Goal: Task Accomplishment & Management: Manage account settings

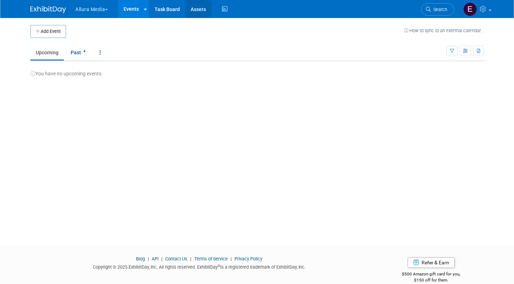
click at [193, 9] on link "Assets" at bounding box center [198, 9] width 26 height 18
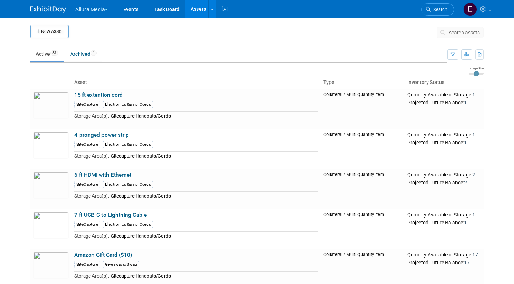
click at [456, 31] on span "search assets" at bounding box center [464, 33] width 31 height 6
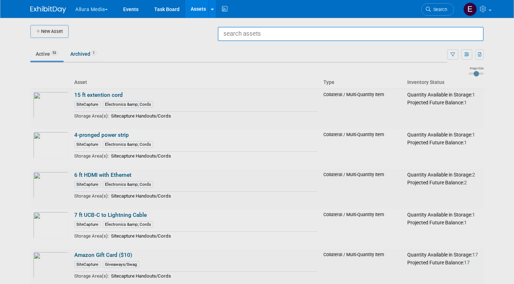
click at [257, 53] on div at bounding box center [257, 142] width 0 height 284
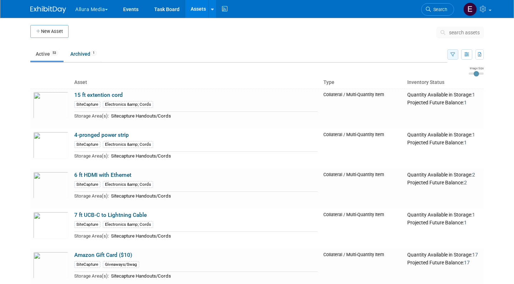
click at [454, 53] on icon "button" at bounding box center [453, 55] width 5 height 5
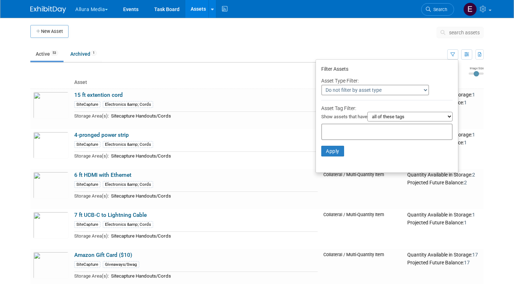
click at [388, 126] on div at bounding box center [387, 132] width 131 height 16
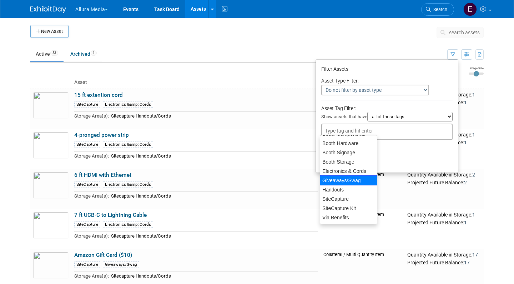
scroll to position [8, 0]
click at [345, 215] on div "Via Benefits" at bounding box center [349, 218] width 58 height 10
type input "Via Benefits"
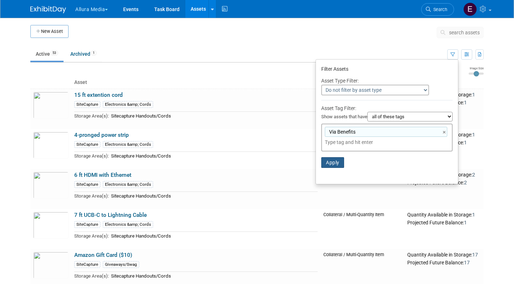
click at [332, 159] on button "Apply" at bounding box center [333, 162] width 23 height 11
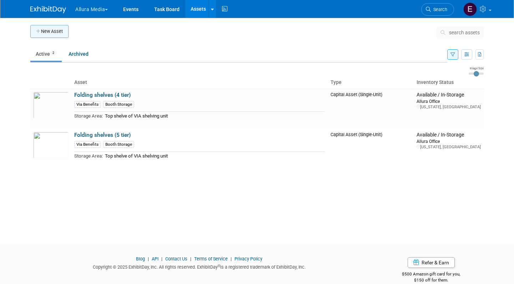
click at [55, 33] on button "New Asset" at bounding box center [49, 31] width 38 height 13
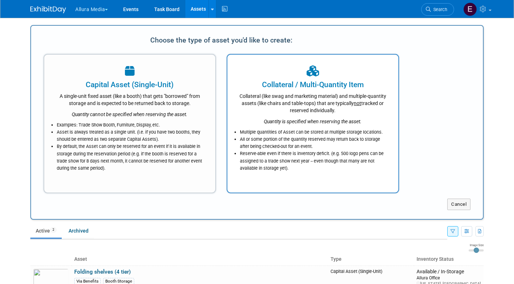
click at [239, 100] on div "Collateral (like swag and marketing material) and multiple-quantity assets (lik…" at bounding box center [313, 102] width 153 height 24
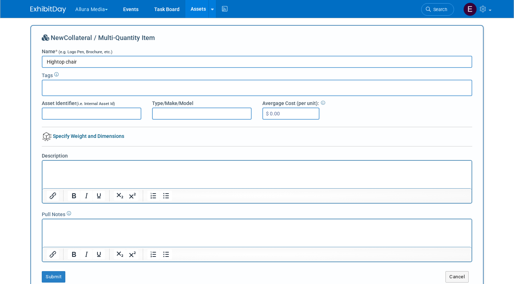
type input "Hightop chair"
click at [173, 86] on div at bounding box center [257, 88] width 431 height 16
type input "VIA"
click at [58, 101] on div "Via Benefits" at bounding box center [92, 103] width 100 height 10
type input "Via Benefits"
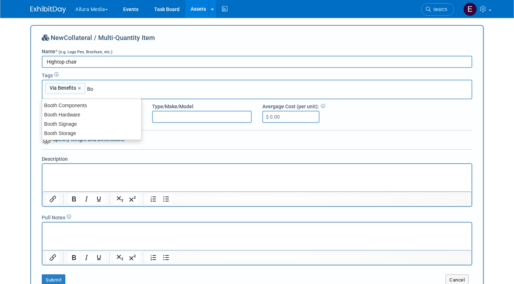
type input "Boo"
click at [82, 106] on div "Booth Components" at bounding box center [92, 105] width 100 height 10
type input "Via Benefits, Booth Components"
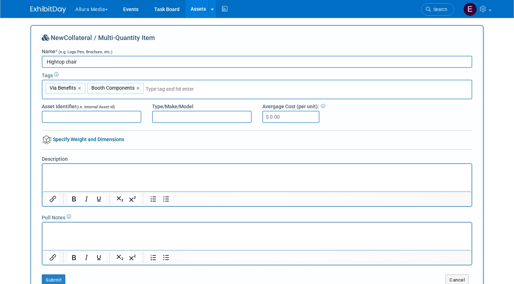
click at [89, 170] on p "Rich Text Area. Press ALT-0 for help." at bounding box center [257, 169] width 421 height 7
click at [66, 230] on p "Rich Text Area. Press ALT-0 for help." at bounding box center [257, 228] width 421 height 7
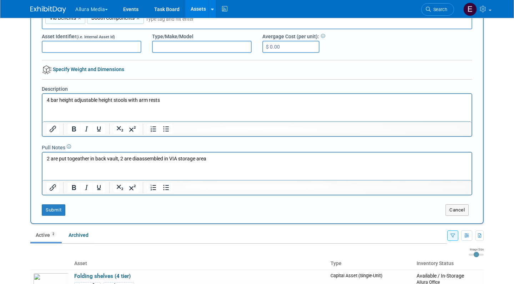
scroll to position [70, 0]
click at [53, 207] on button "Submit" at bounding box center [54, 209] width 24 height 11
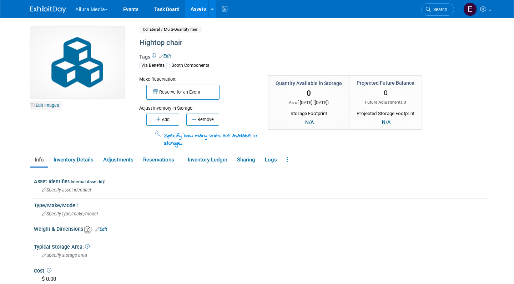
click at [48, 103] on link "Edit Images" at bounding box center [46, 105] width 32 height 9
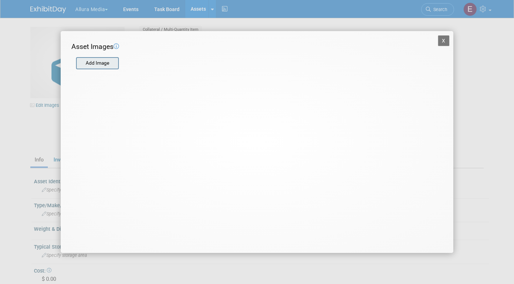
click at [103, 68] on input "file" at bounding box center [75, 63] width 85 height 11
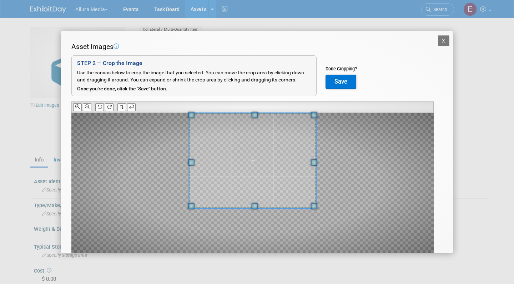
click at [257, 112] on span at bounding box center [255, 115] width 6 height 6
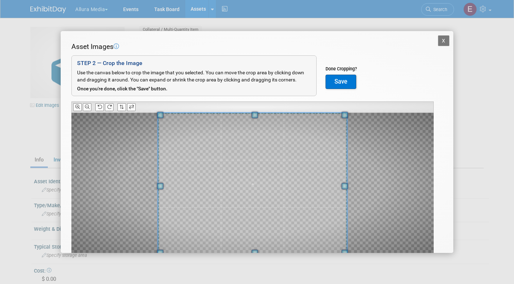
click at [256, 254] on div "X Asset Images Add Image STEP 2 — Crop the Image Use the canvas below to crop t…" at bounding box center [257, 142] width 514 height 284
click at [339, 77] on button "Save" at bounding box center [341, 82] width 31 height 14
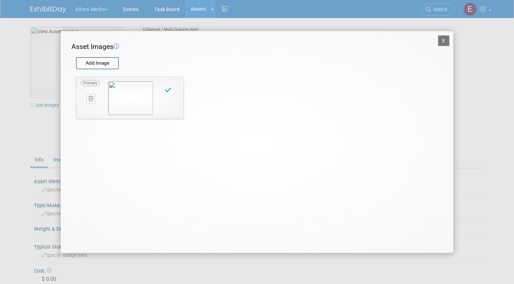
click at [447, 42] on button "X" at bounding box center [443, 40] width 11 height 11
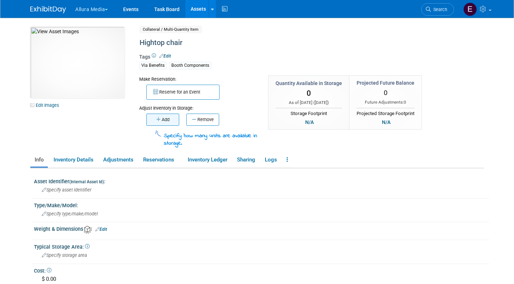
click at [168, 115] on button "Add" at bounding box center [162, 120] width 33 height 12
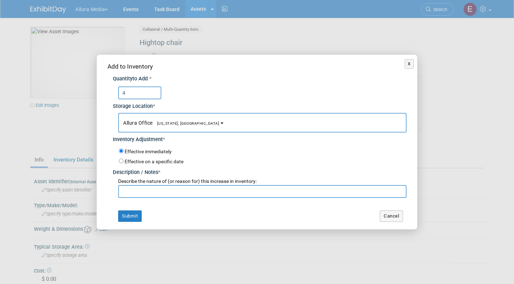
type input "4"
click at [161, 185] on input "text" at bounding box center [262, 191] width 289 height 13
type input "Initial Inventory"
click at [127, 214] on button "Submit" at bounding box center [130, 215] width 24 height 11
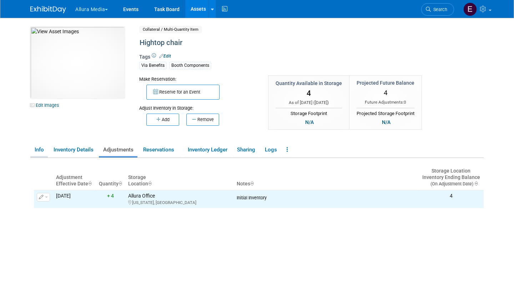
click at [40, 148] on link "Info" at bounding box center [39, 150] width 18 height 13
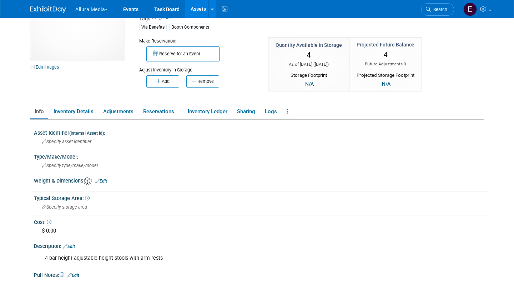
scroll to position [61, 0]
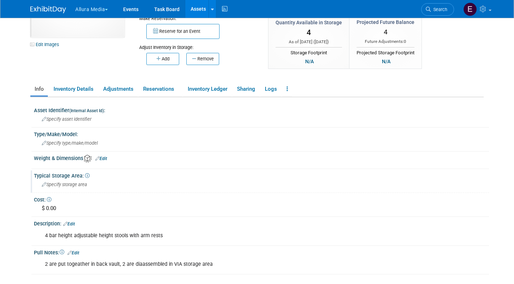
click at [95, 184] on div "Specify storage area" at bounding box center [261, 184] width 445 height 11
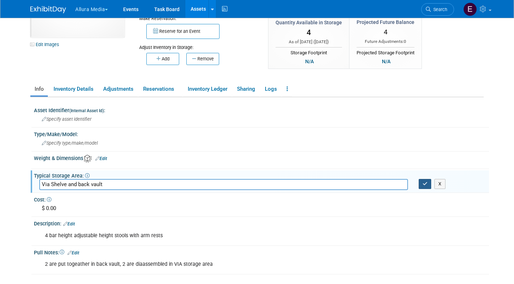
type input "Via Shelve and back vault"
click at [428, 186] on button "button" at bounding box center [425, 184] width 13 height 10
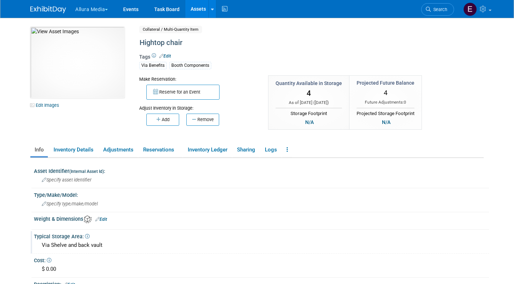
scroll to position [0, 0]
click at [286, 145] on link at bounding box center [288, 150] width 10 height 13
click at [308, 163] on link "Copy/Duplicate Asset" at bounding box center [314, 164] width 62 height 12
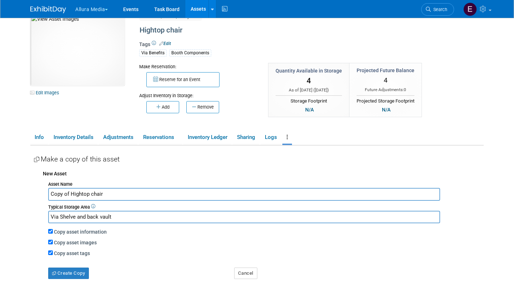
scroll to position [19, 0]
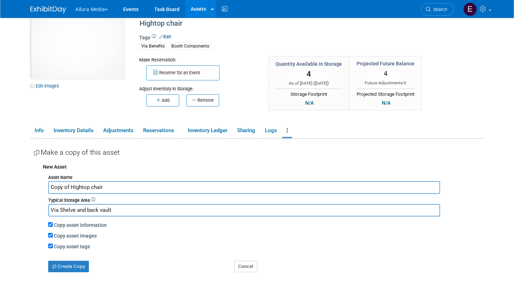
drag, startPoint x: 110, startPoint y: 186, endPoint x: 26, endPoint y: 187, distance: 84.3
click at [26, 187] on div "10048044-10729312-7171c356-7dfd-4d41-b4cf-04a9a16595dc.jpg Edit Images Collater…" at bounding box center [257, 165] width 464 height 333
click at [51, 186] on input "Arm Chair" at bounding box center [244, 187] width 392 height 13
type input "Tan Arm Chair"
drag, startPoint x: 122, startPoint y: 208, endPoint x: 129, endPoint y: 212, distance: 8.2
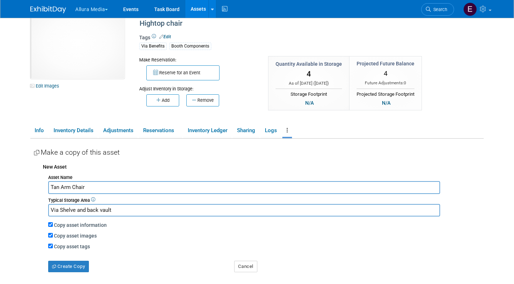
click at [129, 212] on input "Via Shelve and back vault" at bounding box center [244, 210] width 392 height 13
type input "on top of VIA MX2000"
click at [82, 233] on label "Copy asset images" at bounding box center [75, 236] width 43 height 6
click at [53, 233] on input "Copy asset images" at bounding box center [50, 235] width 5 height 5
checkbox input "false"
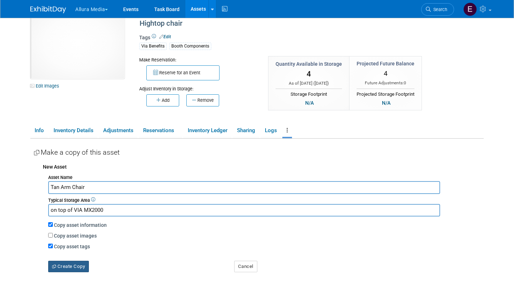
click at [79, 263] on button "Create Copy" at bounding box center [68, 266] width 41 height 11
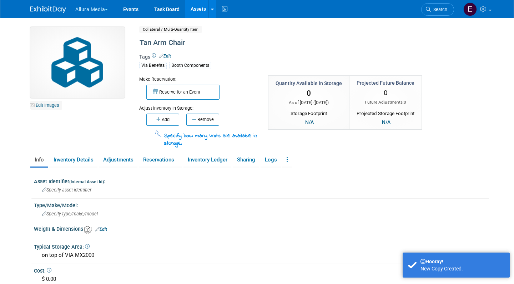
click at [53, 106] on link "Edit Images" at bounding box center [46, 105] width 32 height 9
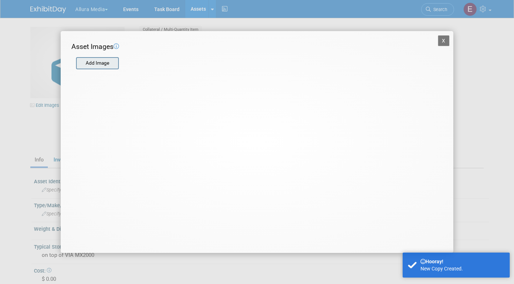
click at [107, 66] on input "file" at bounding box center [75, 63] width 85 height 11
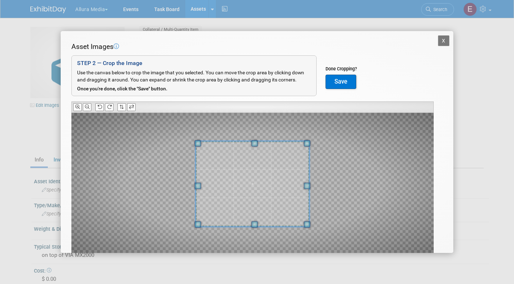
click at [255, 142] on span at bounding box center [255, 143] width 6 height 6
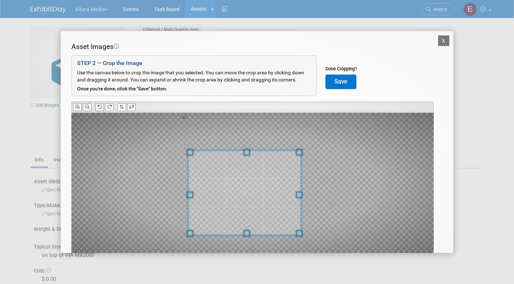
click at [247, 192] on span at bounding box center [245, 192] width 114 height 85
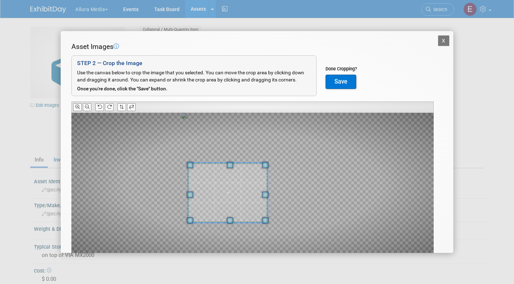
click at [267, 199] on div at bounding box center [228, 193] width 80 height 60
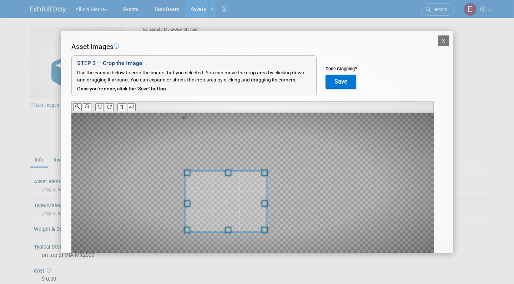
click at [240, 218] on span at bounding box center [226, 201] width 82 height 62
click at [243, 219] on span at bounding box center [226, 203] width 82 height 62
click at [264, 203] on span at bounding box center [263, 205] width 6 height 6
click at [243, 206] on span at bounding box center [221, 203] width 79 height 60
click at [345, 78] on button "Save" at bounding box center [341, 82] width 31 height 14
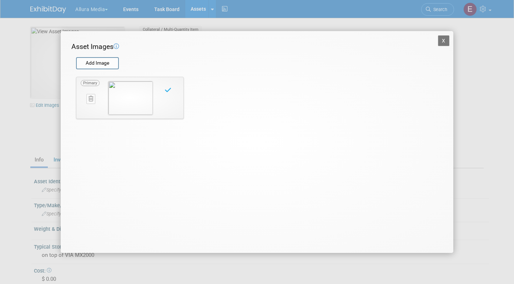
click at [444, 42] on button "X" at bounding box center [443, 40] width 11 height 11
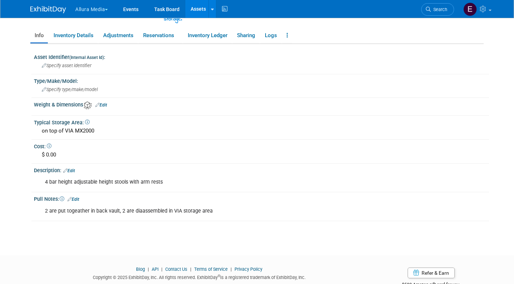
scroll to position [111, 0]
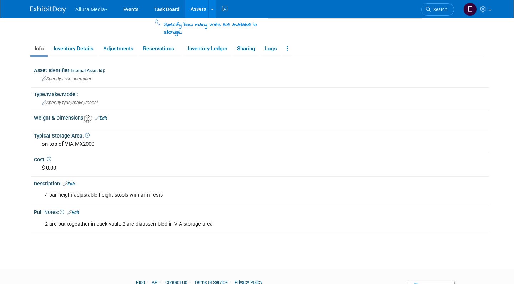
click at [156, 190] on div "4 bar height adjustable height stools with arm rests" at bounding box center [221, 195] width 363 height 14
click at [75, 181] on link "Edit" at bounding box center [69, 183] width 12 height 5
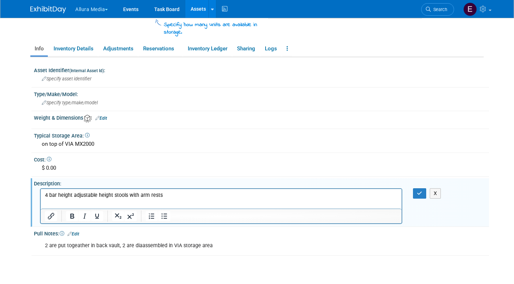
scroll to position [0, 0]
drag, startPoint x: 171, startPoint y: 195, endPoint x: 21, endPoint y: 196, distance: 150.4
click at [41, 196] on html "4 bar height adjustable height stools with arm rests" at bounding box center [221, 194] width 361 height 10
click at [148, 244] on div "2 are put togeather in back vault, 2 are diaassembled in VIA storage area" at bounding box center [221, 246] width 363 height 14
click at [422, 194] on button "button" at bounding box center [419, 193] width 13 height 10
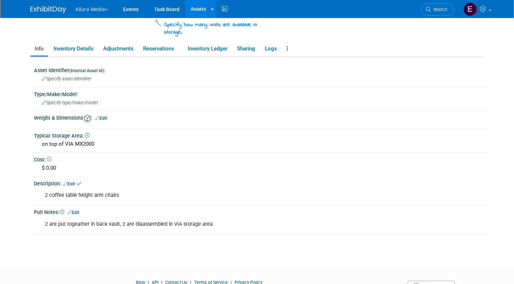
click at [196, 217] on div "2 are put togeather in back vault, 2 are diaassembled in VIA storage area" at bounding box center [221, 224] width 363 height 14
click at [79, 210] on link "Edit" at bounding box center [74, 212] width 12 height 5
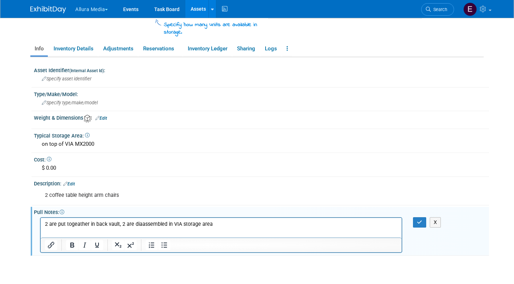
click at [94, 223] on p "2 are put togeather in back vault, 2 are diaassembled in VIA storage area" at bounding box center [221, 223] width 353 height 7
click at [424, 220] on button "button" at bounding box center [419, 222] width 13 height 10
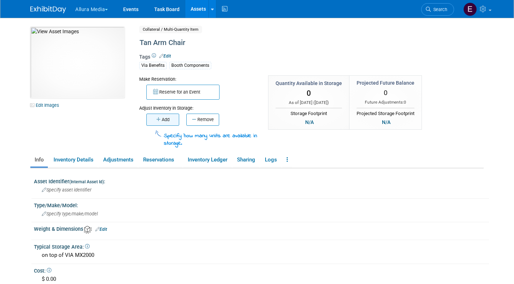
click at [165, 116] on button "Add" at bounding box center [162, 120] width 33 height 12
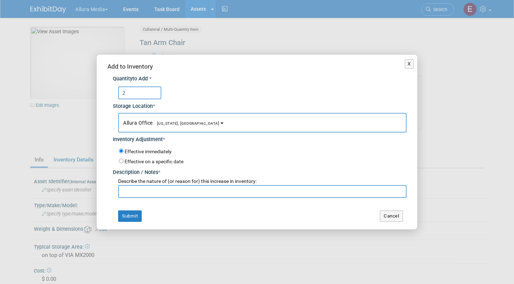
type input "2"
click at [148, 190] on input "text" at bounding box center [262, 191] width 289 height 13
type input "Initial Inventory"
click at [131, 215] on button "Submit" at bounding box center [130, 215] width 24 height 11
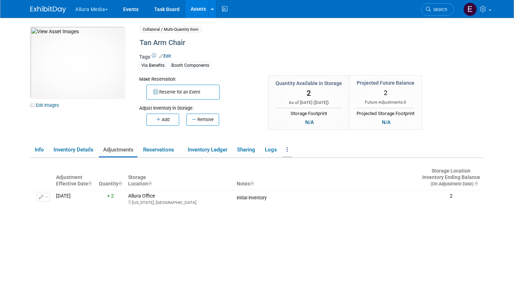
click at [290, 153] on link at bounding box center [288, 150] width 10 height 13
click at [315, 163] on link "Copy/Duplicate Asset" at bounding box center [314, 164] width 62 height 12
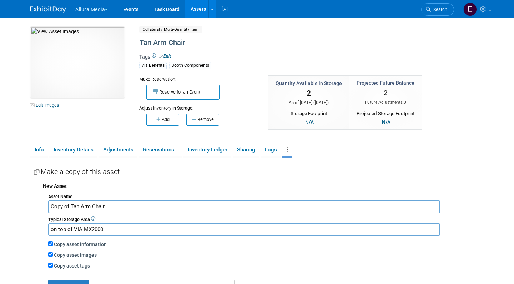
drag, startPoint x: 144, startPoint y: 203, endPoint x: 0, endPoint y: 200, distance: 143.7
click at [0, 200] on body "Allura Media Explore: My Workspaces 4 Go to Workspace:" at bounding box center [257, 142] width 514 height 284
type input "50" TV"
drag, startPoint x: 115, startPoint y: 225, endPoint x: 37, endPoint y: 230, distance: 78.0
click at [37, 229] on div "New Asset Asset Name 50" TV Typical Storage Area on top of VIA MX2000 Copy asse…" at bounding box center [259, 235] width 450 height 113
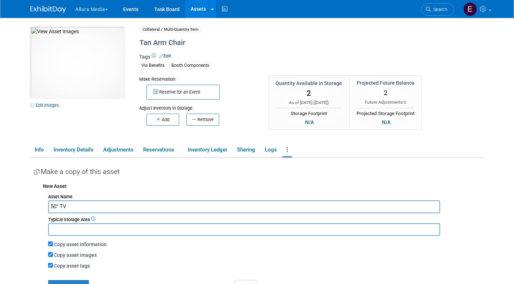
click at [37, 230] on div "New Asset Asset Name 50" TV Typical Storage Area Copy asset information Copy as…" at bounding box center [259, 235] width 450 height 113
click at [60, 226] on input "text" at bounding box center [244, 229] width 392 height 13
type input "on top of VIA MX2000"
click at [27, 231] on div "10048044-10729313-6b0f8326-3ace-45a1-a376-9b8fd85f98ec.jpg Edit Images Collater…" at bounding box center [257, 184] width 464 height 333
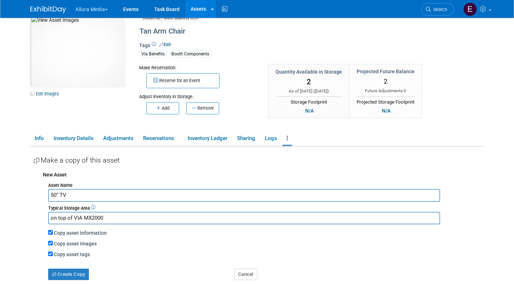
scroll to position [18, 0]
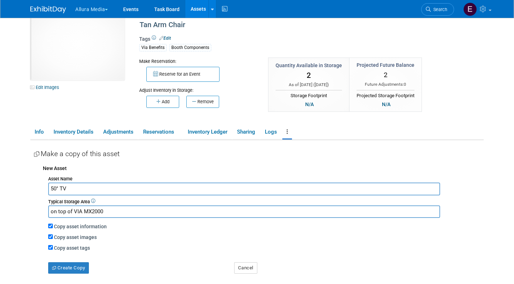
click at [50, 234] on input "Copy asset images" at bounding box center [50, 236] width 5 height 5
checkbox input "false"
click at [60, 262] on button "Create Copy" at bounding box center [68, 267] width 41 height 11
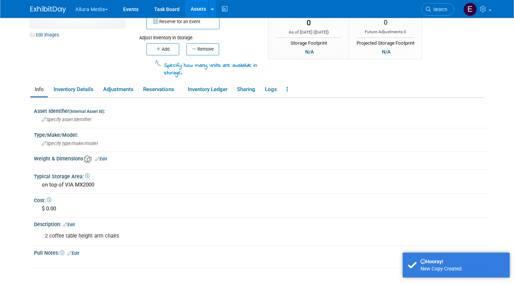
scroll to position [77, 0]
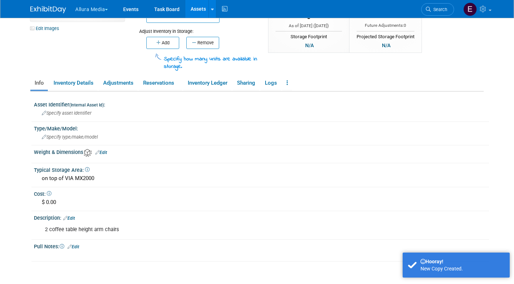
click at [73, 216] on link "Edit" at bounding box center [69, 218] width 12 height 5
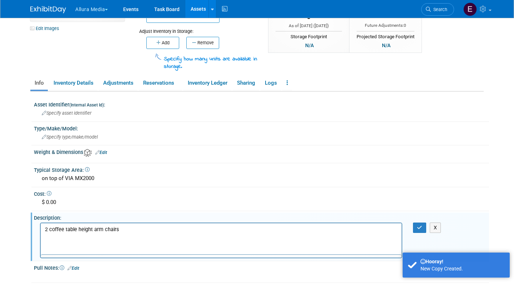
scroll to position [0, 0]
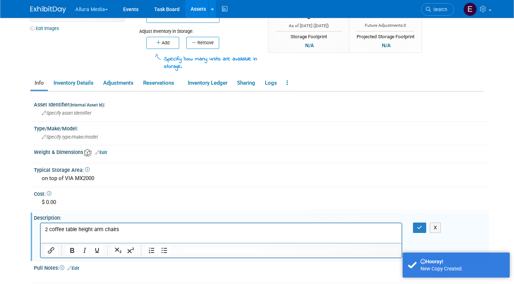
click at [91, 228] on p "2 coffee table height arm chairs" at bounding box center [221, 229] width 353 height 7
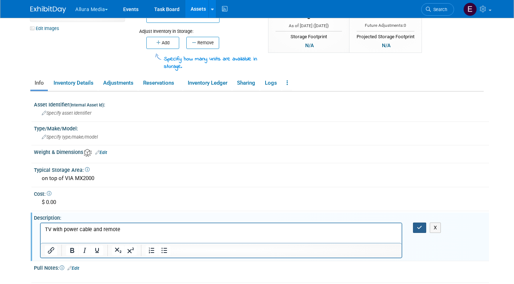
click at [419, 225] on icon "button" at bounding box center [419, 227] width 5 height 5
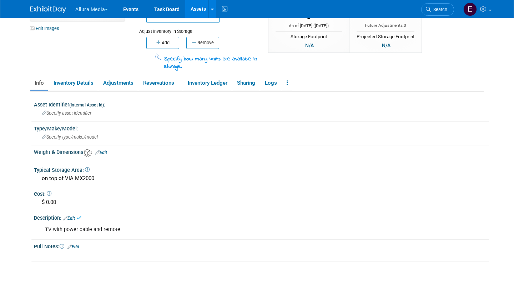
click at [72, 244] on icon at bounding box center [70, 246] width 4 height 5
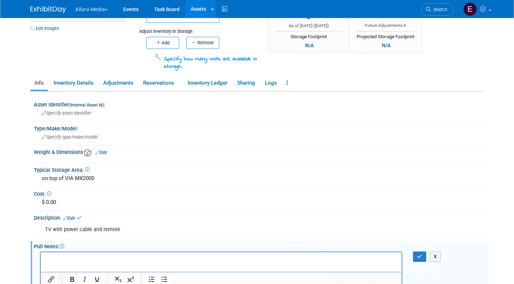
click at [89, 257] on p "Rich Text Area. Press ALT-0 for help." at bounding box center [221, 258] width 353 height 7
click at [416, 255] on button "button" at bounding box center [419, 257] width 13 height 10
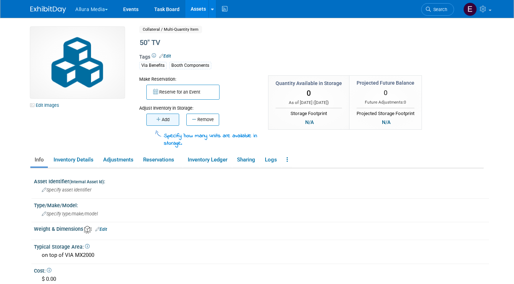
click at [168, 119] on button "Add" at bounding box center [162, 120] width 33 height 12
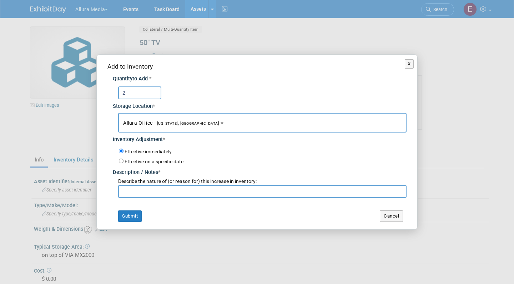
type input "2"
click at [158, 186] on input "text" at bounding box center [262, 191] width 289 height 13
type input "Initial inventory"
click at [130, 212] on button "Submit" at bounding box center [130, 215] width 24 height 11
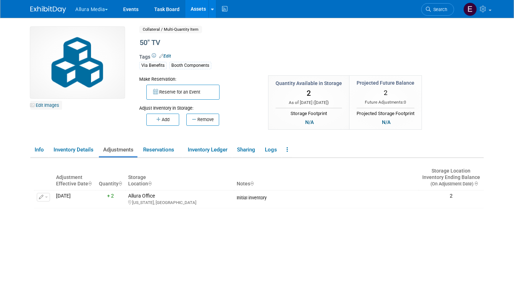
click at [54, 103] on link "Edit Images" at bounding box center [46, 105] width 32 height 9
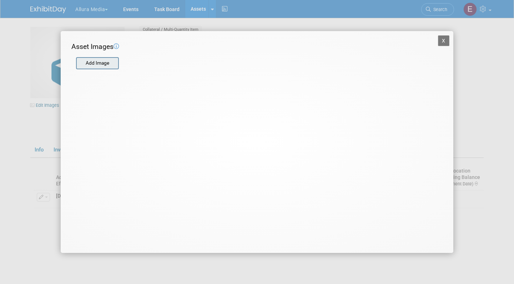
click at [94, 59] on input "file" at bounding box center [75, 63] width 85 height 11
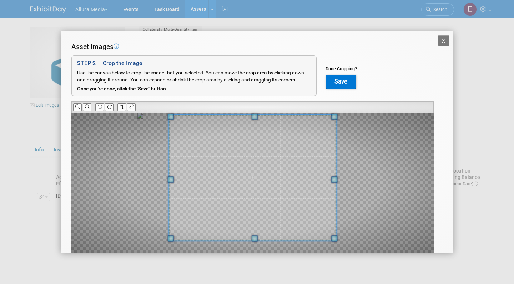
click at [255, 118] on span at bounding box center [255, 116] width 6 height 6
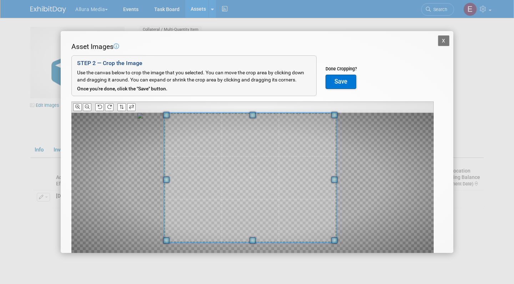
click at [136, 179] on div at bounding box center [252, 184] width 363 height 142
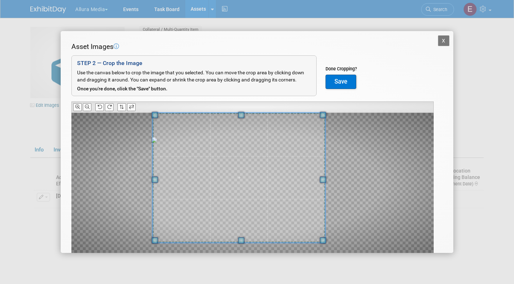
click at [198, 208] on span at bounding box center [239, 178] width 173 height 130
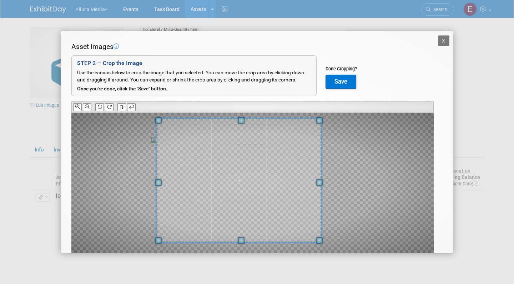
click at [242, 118] on span at bounding box center [241, 120] width 6 height 6
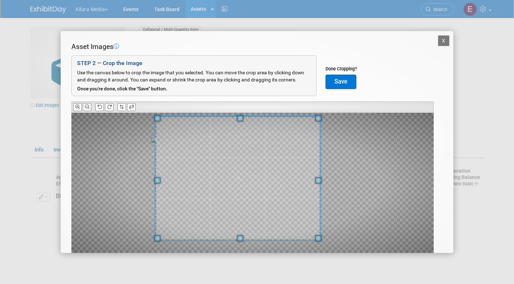
click at [244, 162] on span at bounding box center [237, 178] width 165 height 124
click at [343, 80] on button "Save" at bounding box center [341, 82] width 31 height 14
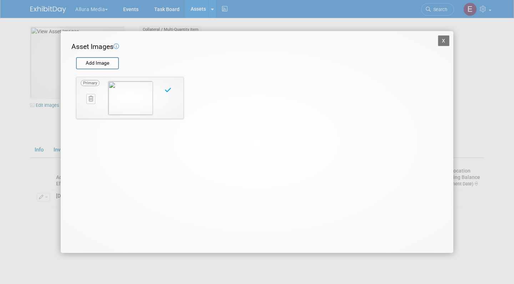
click at [446, 41] on button "X" at bounding box center [443, 40] width 11 height 11
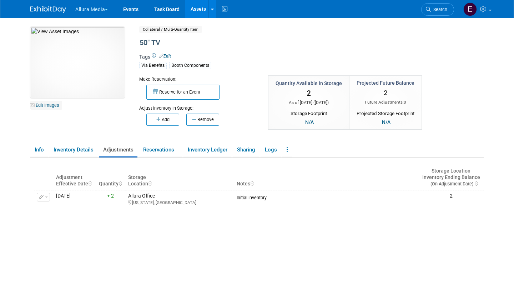
click at [53, 104] on link "Edit Images" at bounding box center [46, 105] width 32 height 9
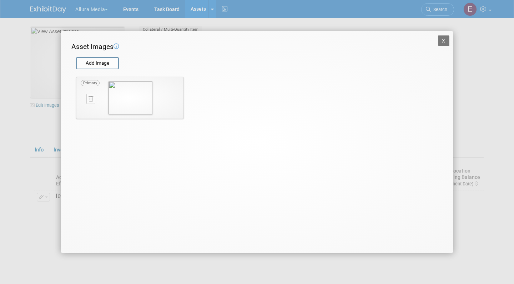
click at [133, 101] on img at bounding box center [130, 98] width 45 height 34
click at [440, 43] on button "X" at bounding box center [443, 40] width 11 height 11
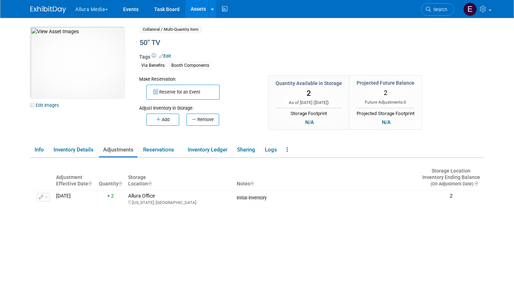
click at [199, 9] on link "Assets" at bounding box center [198, 9] width 26 height 18
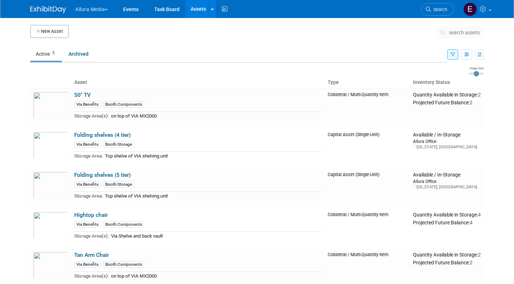
click at [453, 55] on icon "button" at bounding box center [453, 55] width 5 height 5
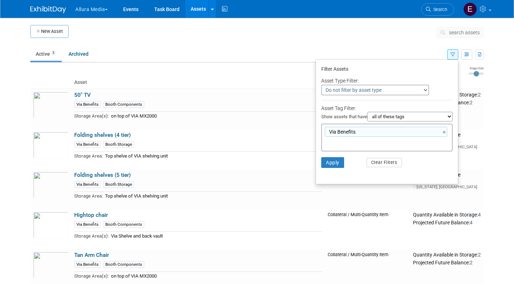
click at [338, 44] on div "New Asset search assets Choose the type of asset you'd like to create: Capital …" at bounding box center [257, 157] width 454 height 264
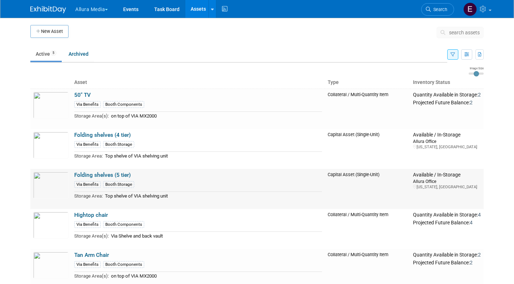
scroll to position [35, 0]
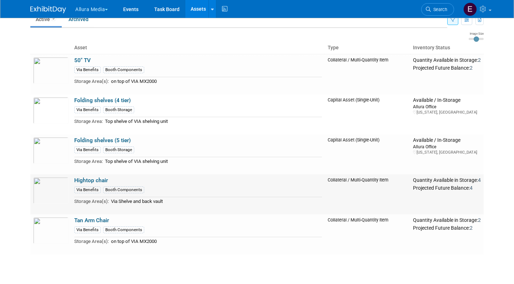
click at [88, 177] on link "Hightop chair" at bounding box center [91, 180] width 34 height 6
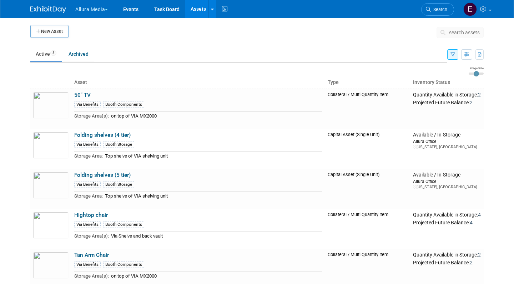
scroll to position [0, 0]
click at [88, 94] on link "50" TV" at bounding box center [82, 95] width 16 height 6
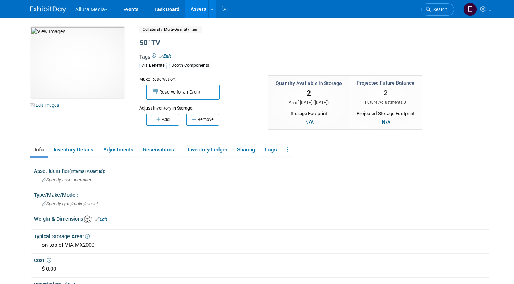
click at [200, 10] on link "Assets" at bounding box center [198, 9] width 26 height 18
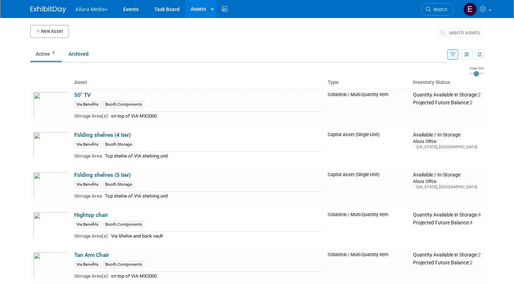
click at [42, 29] on button "New Asset" at bounding box center [49, 31] width 38 height 13
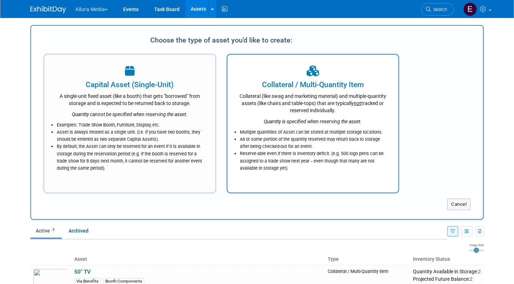
click at [310, 98] on div "Collateral (like swag and marketing material) and multiple-quantity assets (lik…" at bounding box center [313, 102] width 153 height 24
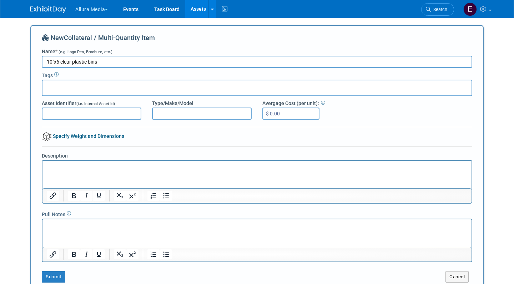
type input "10"x6 clear plastic bins"
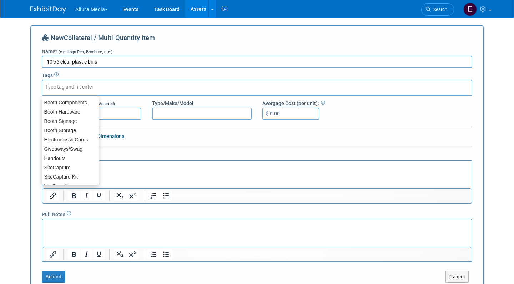
click at [126, 86] on div at bounding box center [257, 88] width 431 height 16
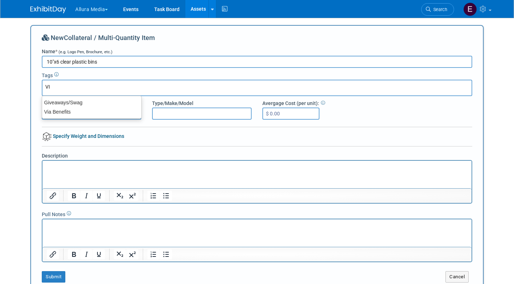
type input "VIA"
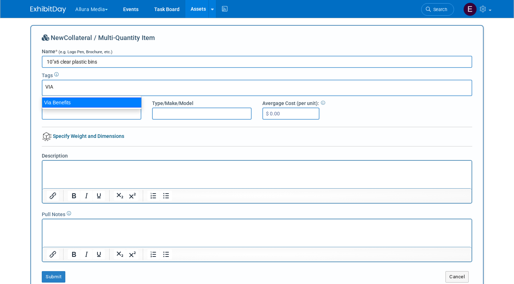
click at [111, 97] on ul "Via Benefits" at bounding box center [92, 103] width 100 height 14
click at [106, 100] on div "Via Benefits" at bounding box center [92, 103] width 100 height 10
type input "Via Benefits"
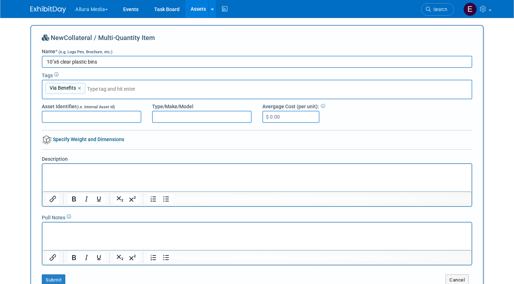
type input "B"
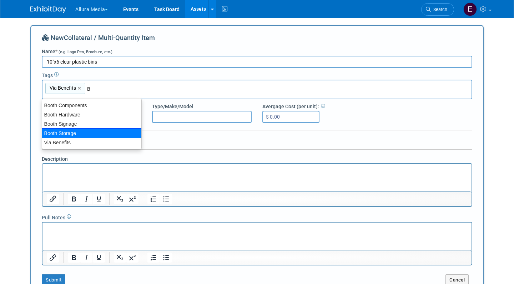
click at [108, 131] on div "Booth Storage" at bounding box center [92, 133] width 100 height 10
type input "Via Benefits, Booth Storage"
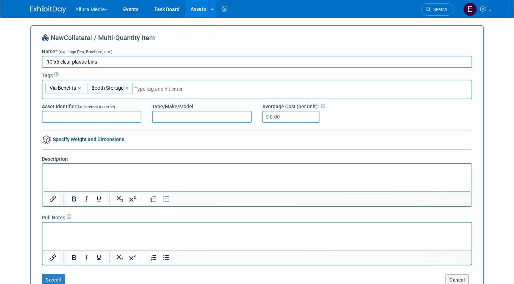
click at [81, 174] on html at bounding box center [257, 169] width 429 height 10
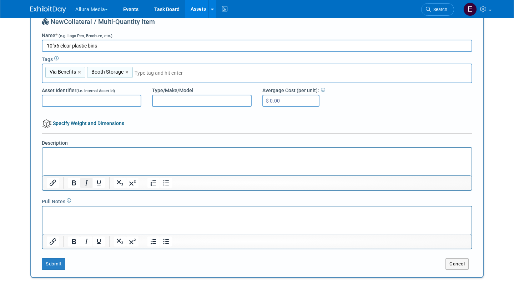
scroll to position [15, 0]
click at [57, 261] on button "Submit" at bounding box center [54, 264] width 24 height 11
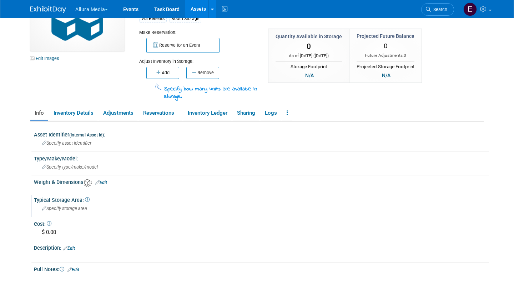
scroll to position [47, 0]
click at [96, 206] on div "Specify storage area" at bounding box center [261, 208] width 445 height 11
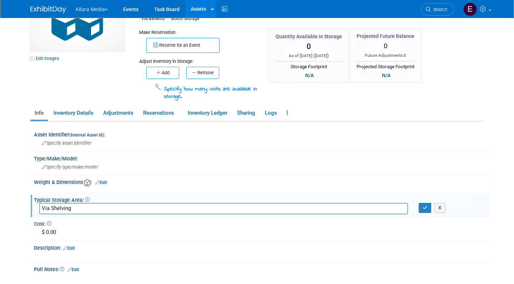
type input "Via Shelving"
drag, startPoint x: 317, startPoint y: 208, endPoint x: 422, endPoint y: 206, distance: 105.4
click at [422, 206] on button "button" at bounding box center [425, 208] width 13 height 10
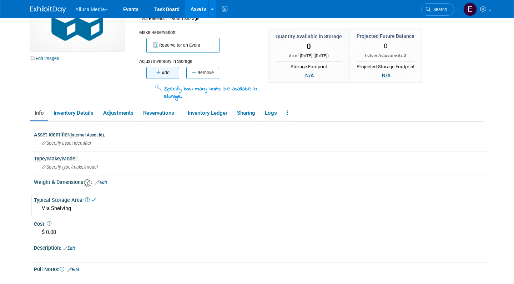
click at [160, 71] on icon "button" at bounding box center [158, 72] width 5 height 5
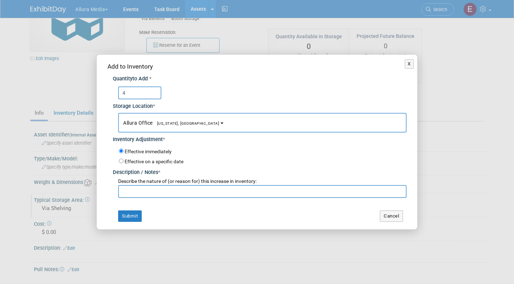
type input "4"
click at [148, 186] on input "text" at bounding box center [262, 191] width 289 height 13
type input "Initial Inventory"
click at [131, 211] on button "Submit" at bounding box center [130, 215] width 24 height 11
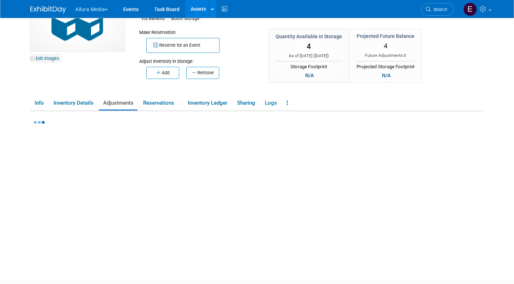
click at [56, 59] on link "Edit Images" at bounding box center [46, 58] width 32 height 9
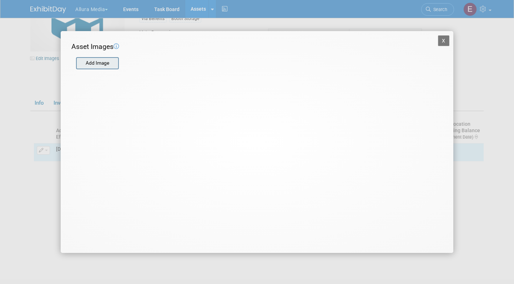
click at [94, 64] on input "file" at bounding box center [75, 63] width 85 height 11
click at [106, 61] on input "file" at bounding box center [75, 63] width 85 height 11
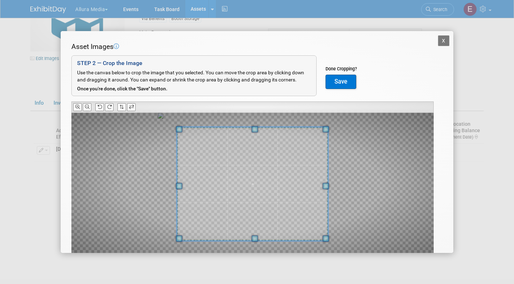
click at [339, 82] on button "Save" at bounding box center [341, 82] width 31 height 14
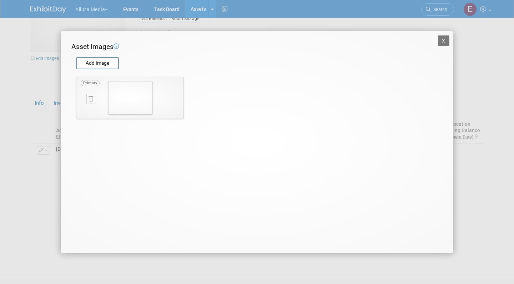
click at [442, 40] on button "X" at bounding box center [443, 40] width 11 height 11
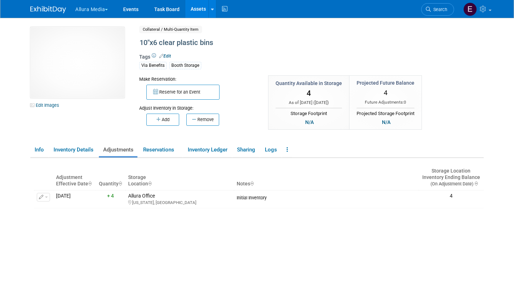
scroll to position [0, 0]
click at [290, 148] on link at bounding box center [288, 150] width 10 height 13
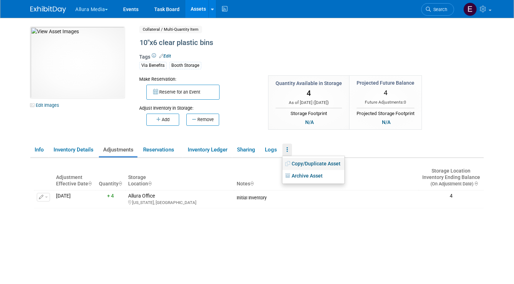
click at [309, 166] on link "Copy/Duplicate Asset" at bounding box center [314, 164] width 62 height 12
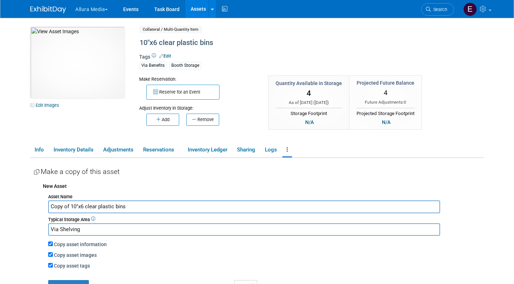
drag, startPoint x: 71, startPoint y: 205, endPoint x: 28, endPoint y: 205, distance: 43.2
click at [28, 205] on div "10048044-10729315-7e36d933-ddd0-4293-876c-14d3ffd73439.jpg Edit Images Collater…" at bounding box center [257, 184] width 464 height 333
type input "11"x7.5 clear plastic bins"
click at [50, 252] on input "Copy asset images" at bounding box center [50, 254] width 5 height 5
checkbox input "false"
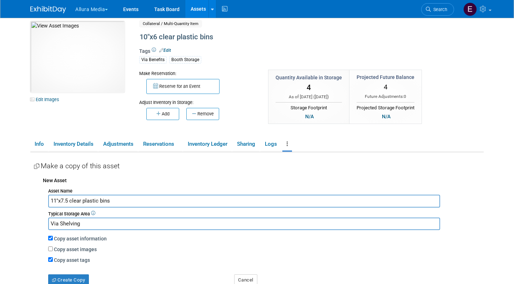
scroll to position [5, 0]
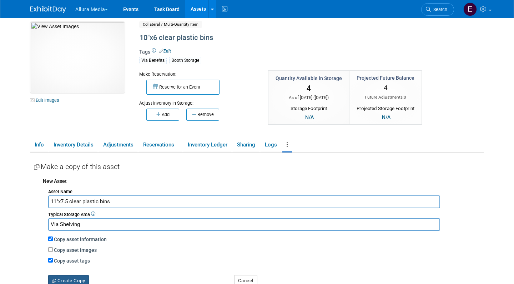
click at [70, 275] on button "Create Copy" at bounding box center [68, 280] width 41 height 11
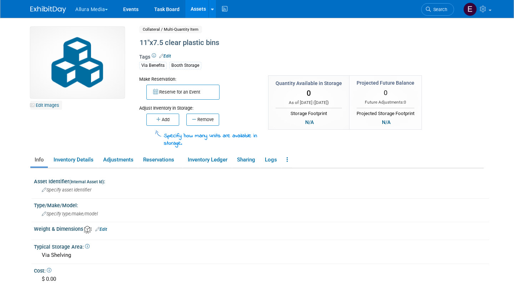
click at [48, 105] on link "Edit Images" at bounding box center [46, 105] width 32 height 9
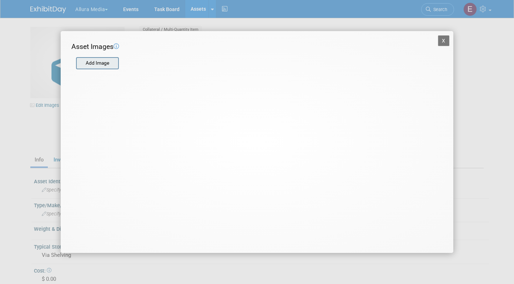
click at [100, 68] on input "file" at bounding box center [75, 63] width 85 height 11
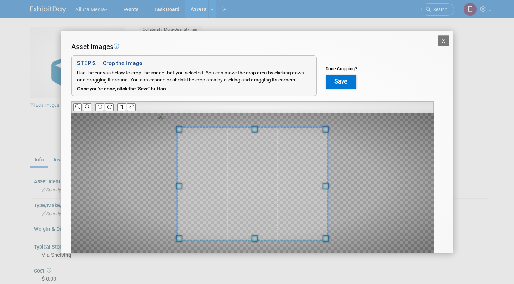
click at [347, 83] on button "Save" at bounding box center [341, 82] width 31 height 14
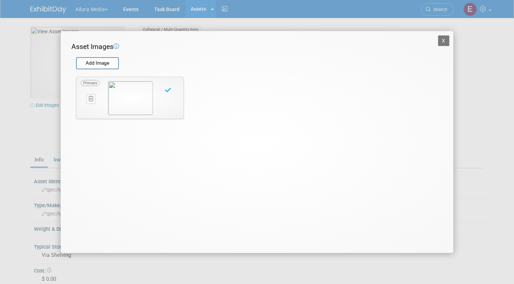
click at [443, 42] on button "X" at bounding box center [443, 40] width 11 height 11
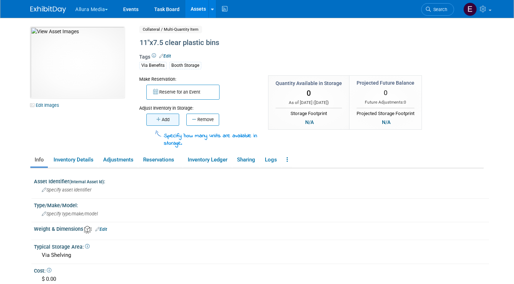
click at [164, 120] on button "Add" at bounding box center [162, 120] width 33 height 12
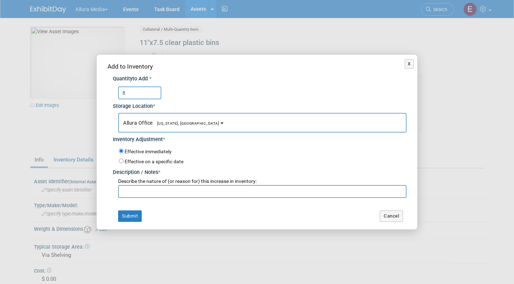
type input "8"
click at [176, 189] on input "text" at bounding box center [262, 191] width 289 height 13
type input "Initial Inventory"
click at [135, 214] on button "Submit" at bounding box center [130, 215] width 24 height 11
